Goal: Navigation & Orientation: Find specific page/section

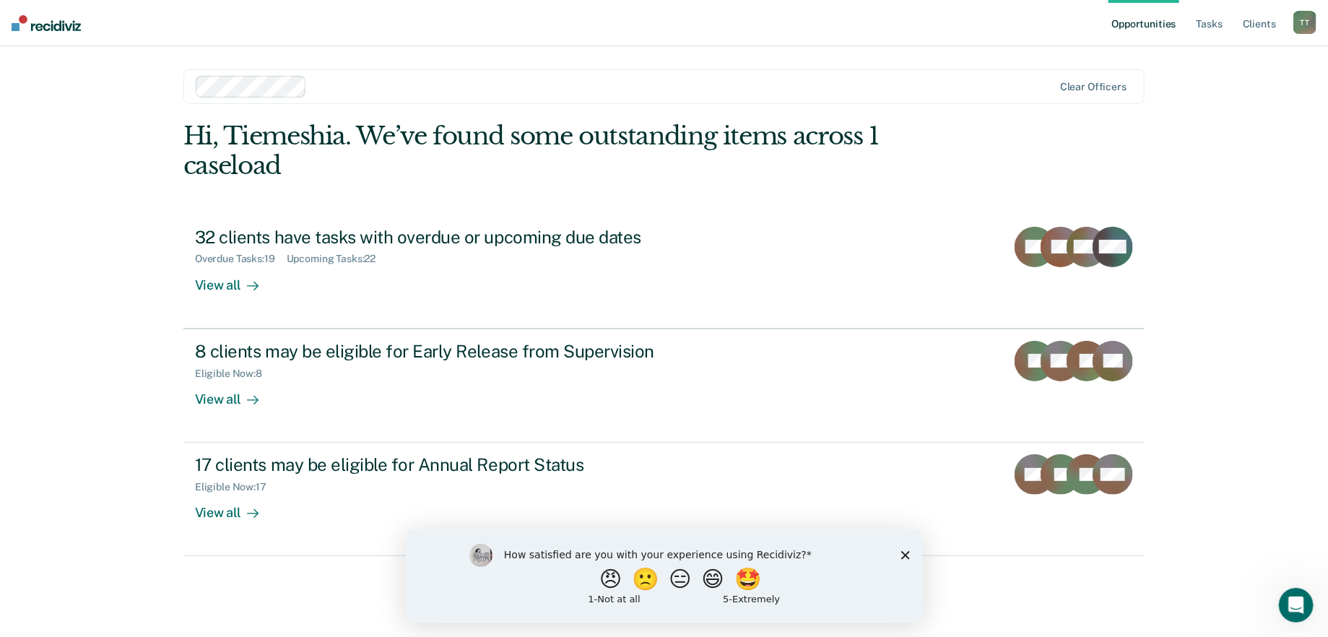
click at [902, 553] on icon "Close survey" at bounding box center [904, 554] width 9 height 9
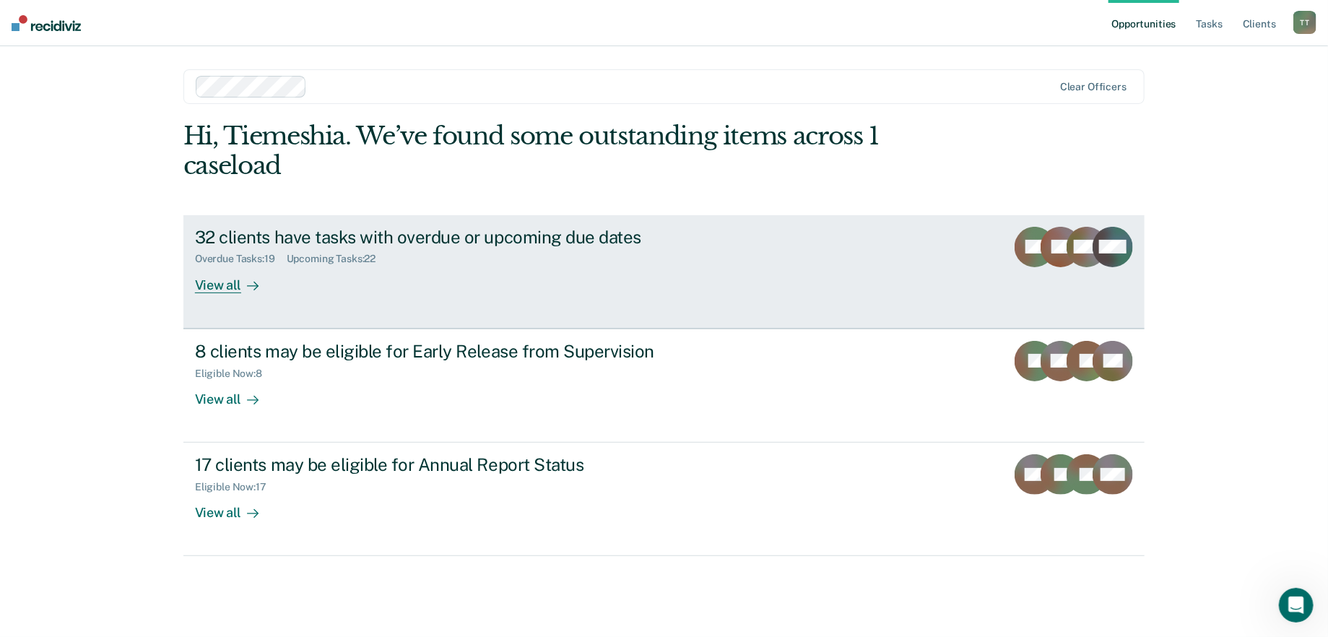
click at [232, 290] on div "View all" at bounding box center [235, 279] width 81 height 28
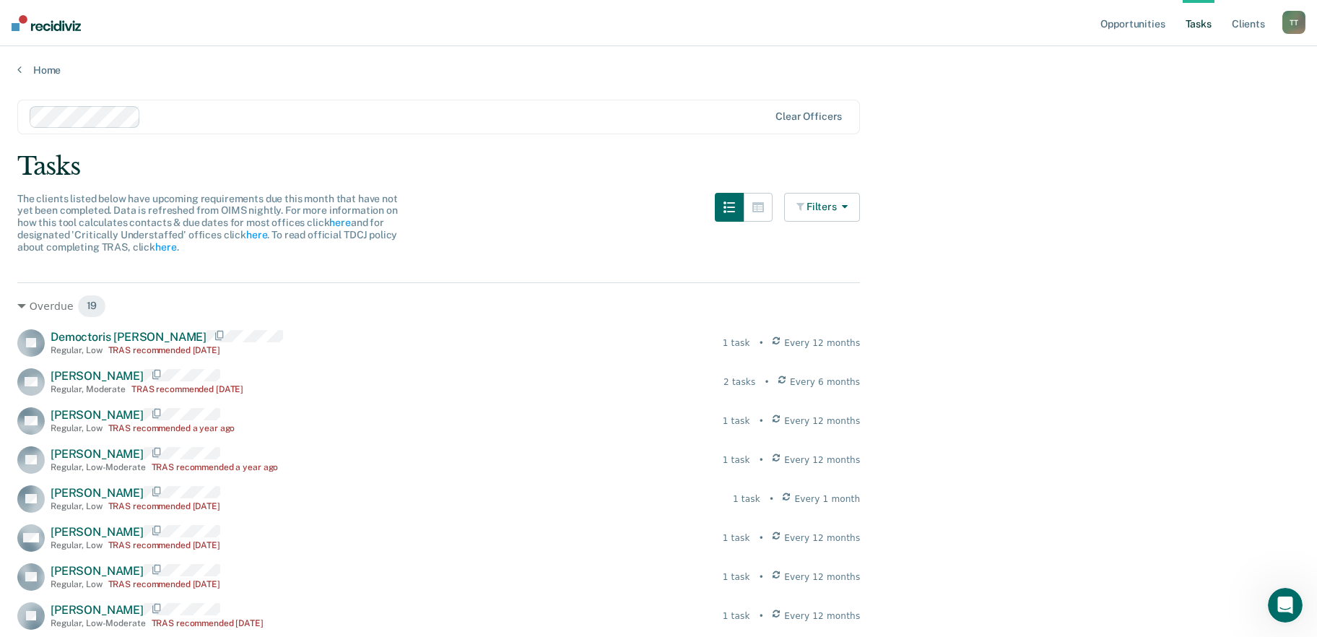
click at [860, 201] on button "Filters" at bounding box center [822, 207] width 77 height 29
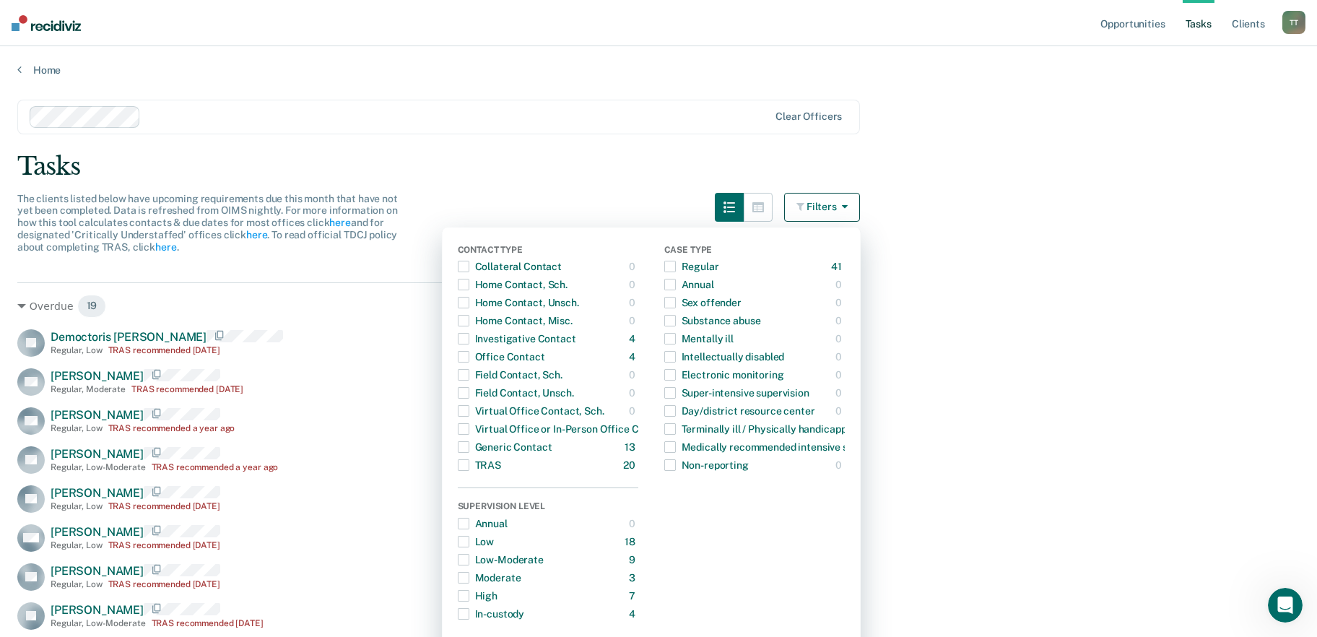
click at [620, 197] on div "The clients listed below have upcoming requirements due this month that have no…" at bounding box center [438, 232] width 843 height 78
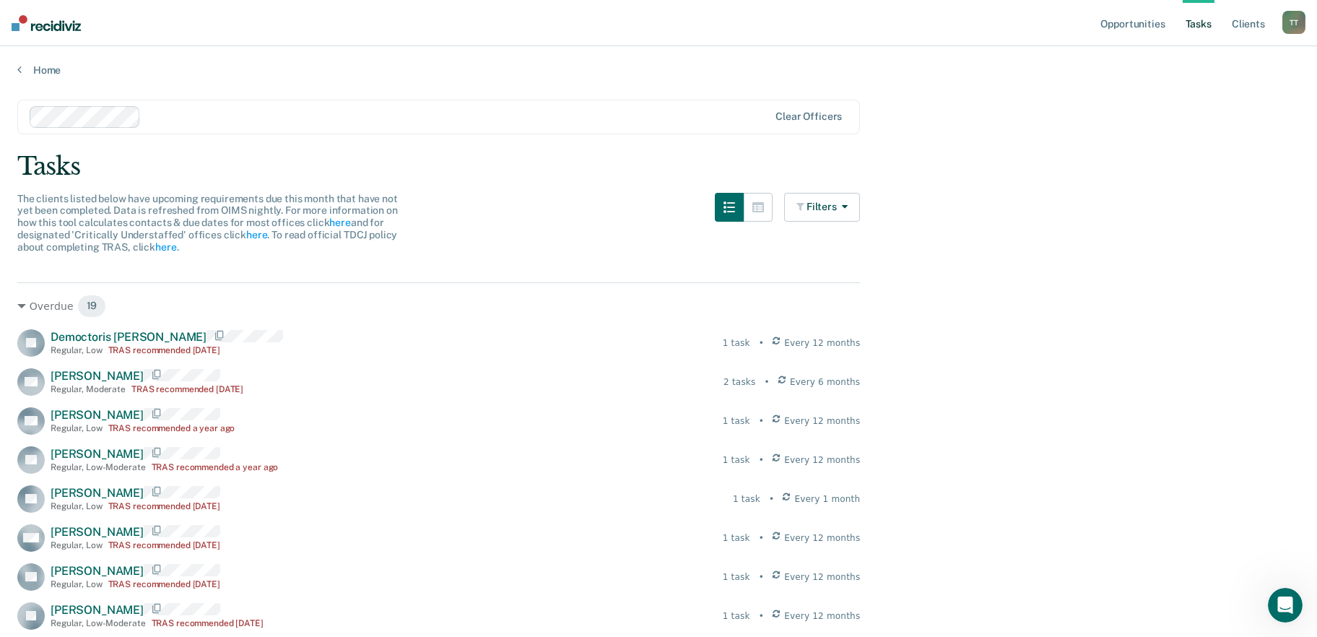
click at [1207, 30] on link "Tasks" at bounding box center [1199, 23] width 32 height 46
click at [1254, 24] on link "Client s" at bounding box center [1248, 23] width 39 height 46
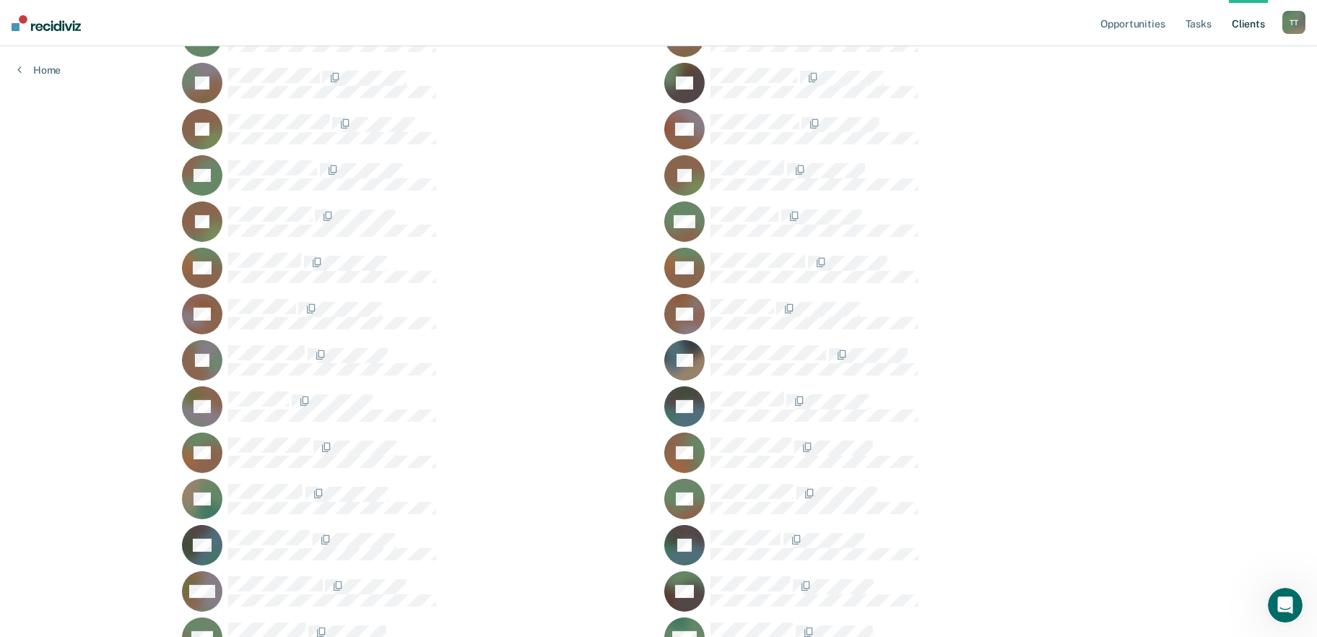
scroll to position [3177, 0]
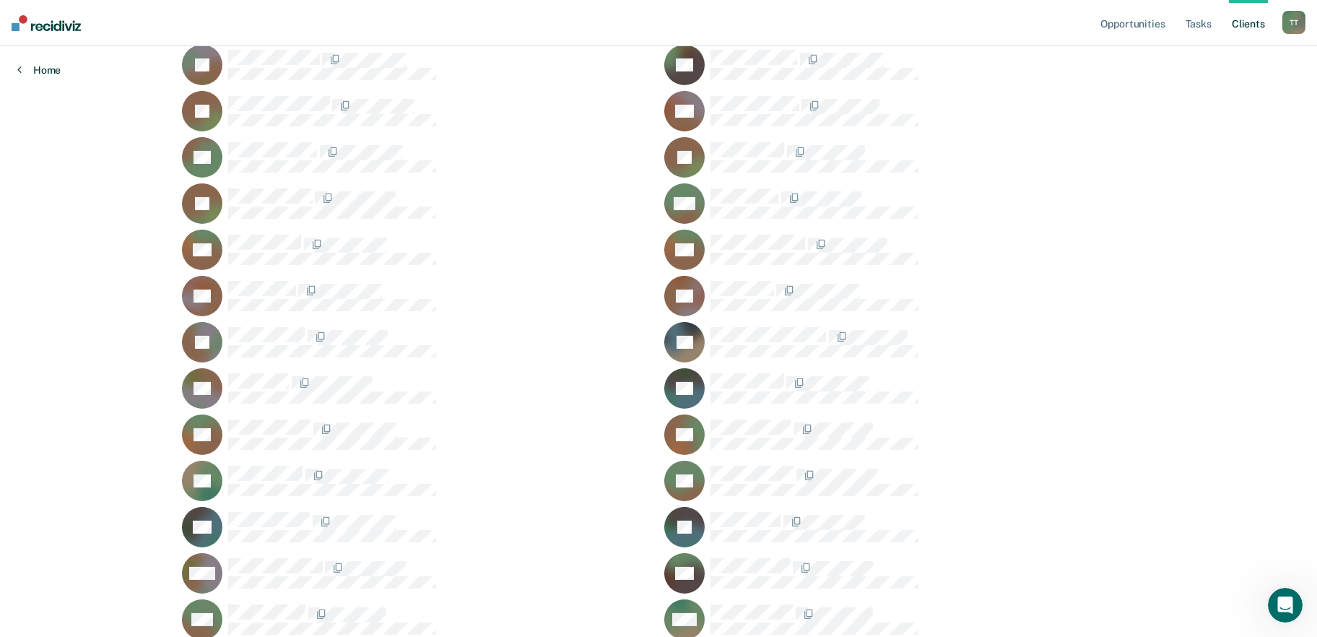
click at [46, 64] on link "Home" at bounding box center [38, 70] width 43 height 13
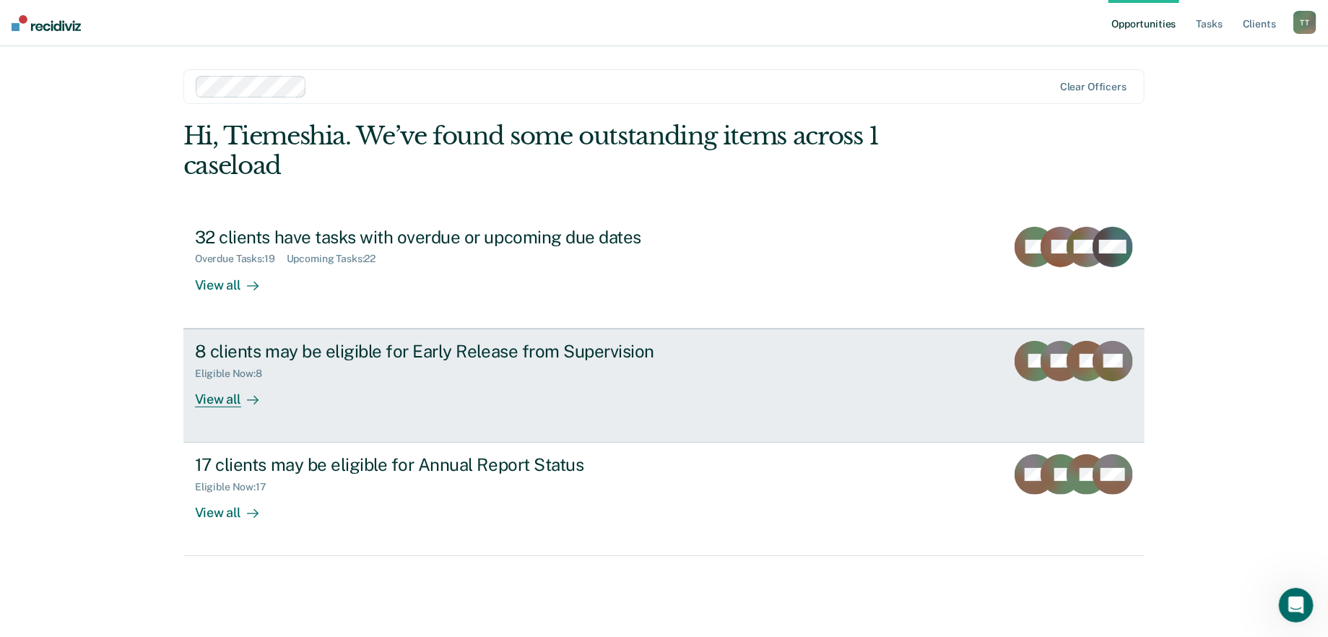
click at [243, 394] on div at bounding box center [249, 399] width 17 height 17
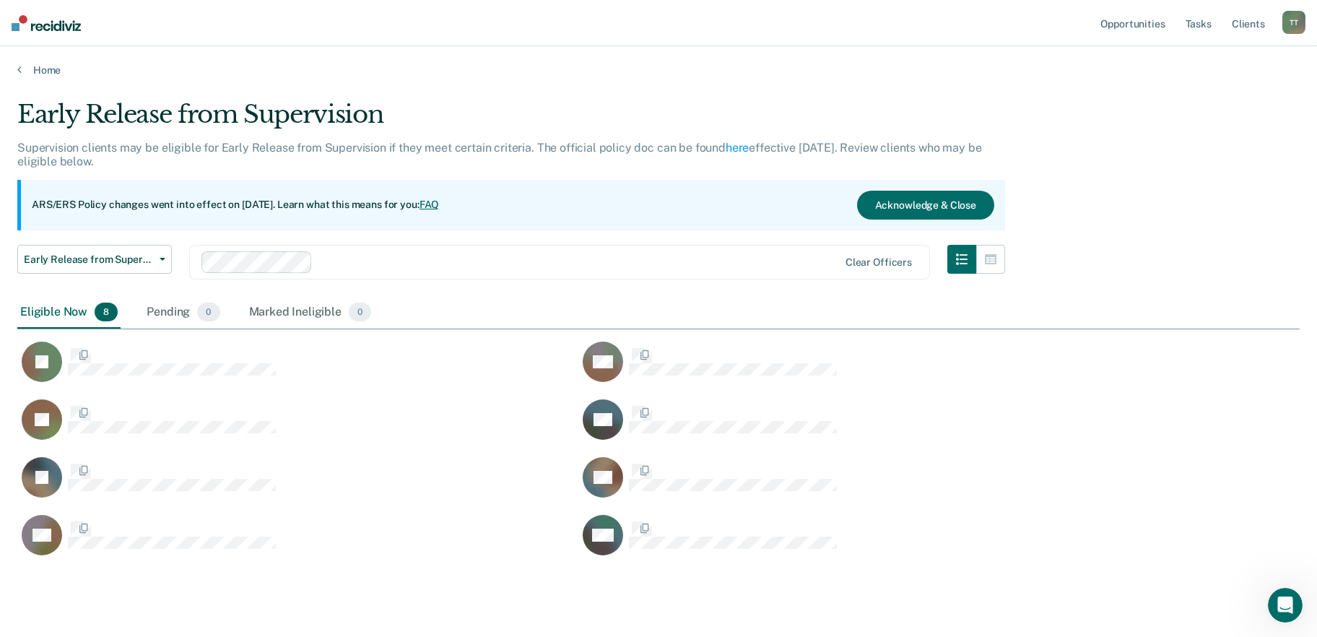
scroll to position [455, 1271]
click at [33, 69] on link "Home" at bounding box center [658, 70] width 1283 height 13
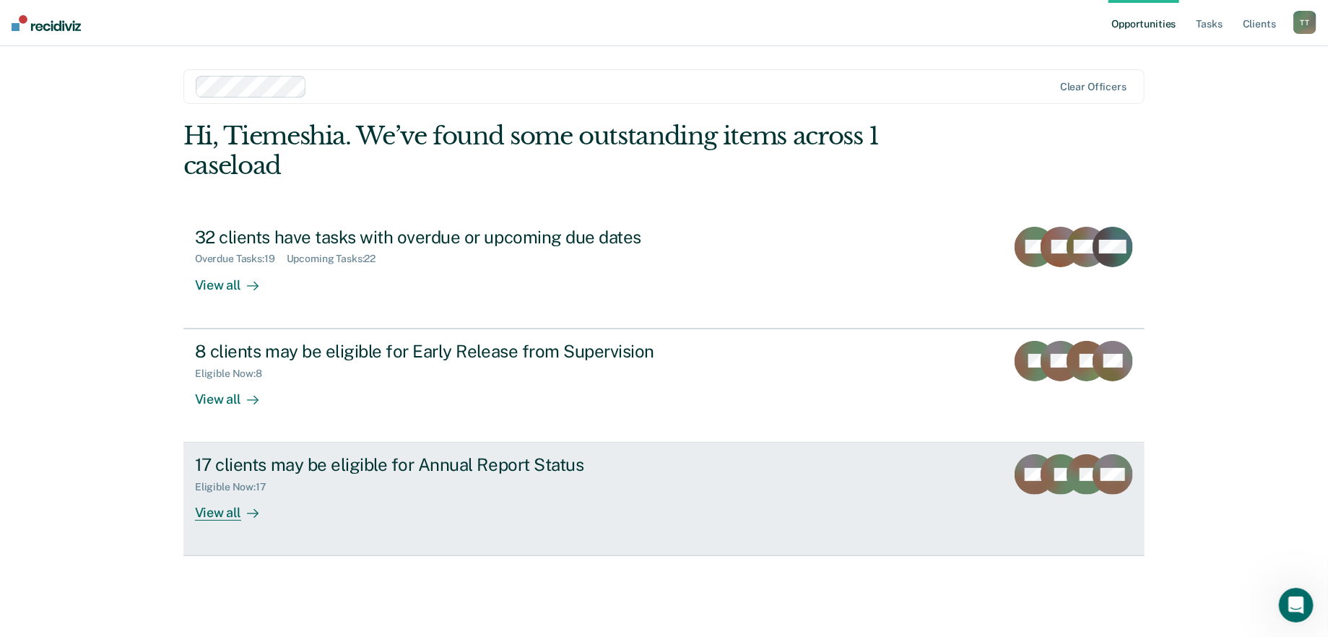
click at [245, 509] on div at bounding box center [249, 513] width 17 height 17
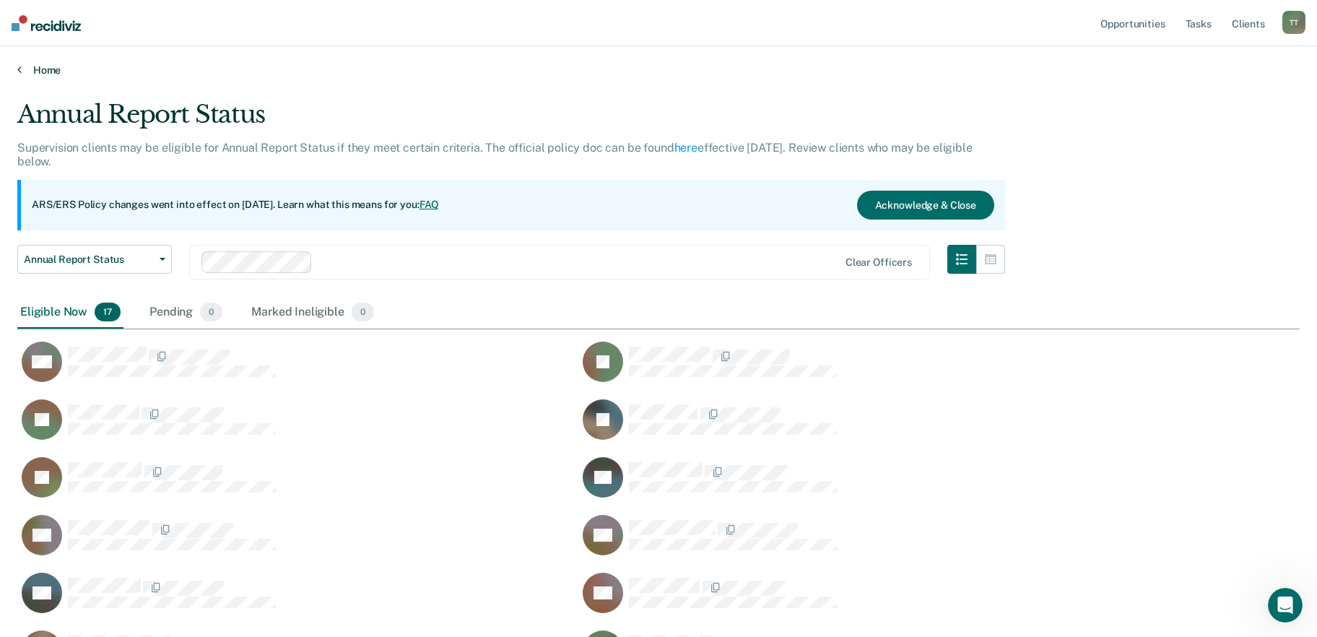
click at [17, 68] on icon at bounding box center [19, 70] width 4 height 12
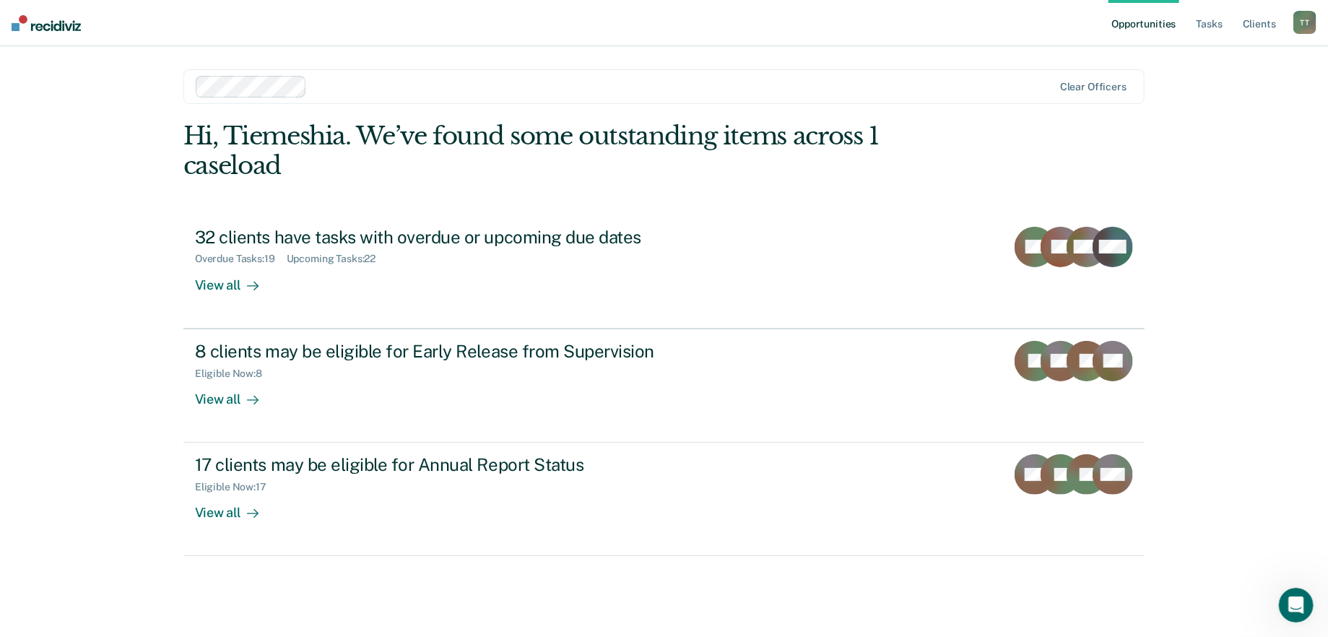
click at [1303, 19] on div "T T" at bounding box center [1304, 22] width 23 height 23
click at [1215, 90] on link "Log Out" at bounding box center [1247, 95] width 116 height 12
